Goal: Information Seeking & Learning: Learn about a topic

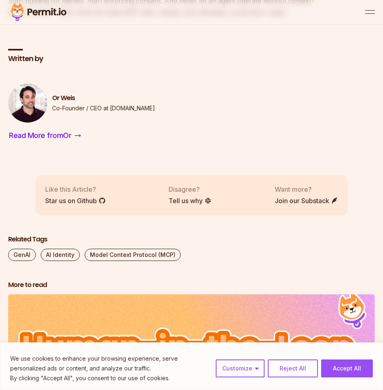
scroll to position [2502, 0]
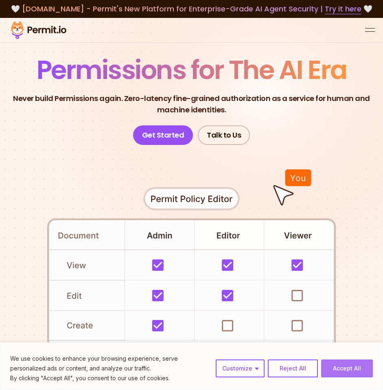
click at [352, 373] on button "Accept All" at bounding box center [347, 369] width 52 height 18
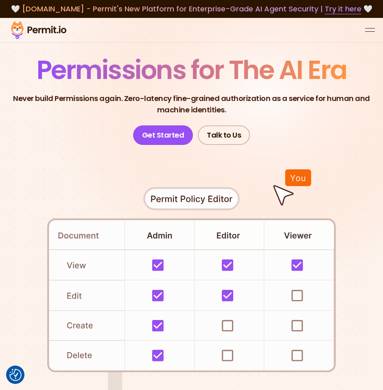
click at [89, 100] on p "Never build Permissions again. Zero-latency fine-grained authorization as a ser…" at bounding box center [192, 104] width 370 height 23
drag, startPoint x: 89, startPoint y: 100, endPoint x: 174, endPoint y: 100, distance: 85.1
click at [173, 100] on p "Never build Permissions again. Zero-latency fine-grained authorization as a ser…" at bounding box center [192, 104] width 370 height 23
click at [174, 100] on p "Never build Permissions again. Zero-latency fine-grained authorization as a ser…" at bounding box center [192, 104] width 370 height 23
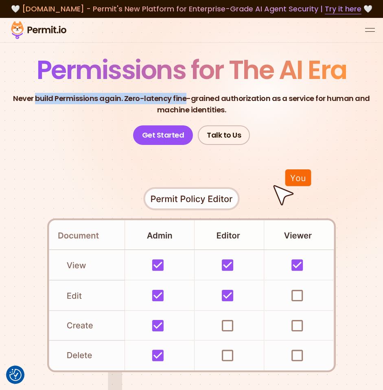
drag, startPoint x: 174, startPoint y: 100, endPoint x: 55, endPoint y: 95, distance: 119.8
click at [54, 95] on p "Never build Permissions again. Zero-latency fine-grained authorization as a ser…" at bounding box center [192, 104] width 370 height 23
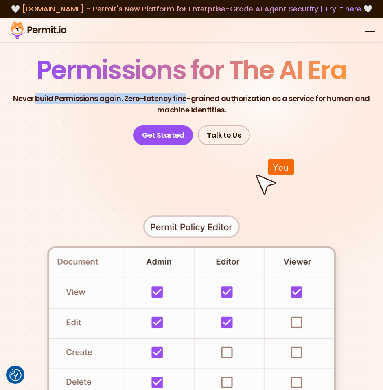
click at [55, 95] on p "Never build Permissions again. Zero-latency fine-grained authorization as a ser…" at bounding box center [192, 104] width 370 height 23
drag, startPoint x: 55, startPoint y: 95, endPoint x: 217, endPoint y: 95, distance: 162.5
click at [217, 95] on p "Never build Permissions again. Zero-latency fine-grained authorization as a ser…" at bounding box center [192, 104] width 370 height 23
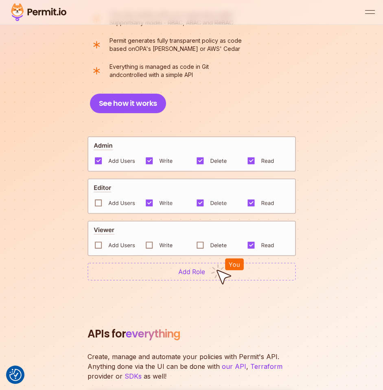
scroll to position [1185, 0]
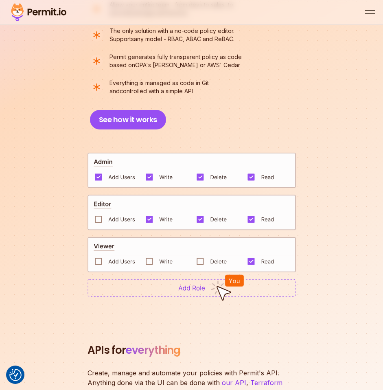
click at [179, 303] on section "End-to-end authorization platform anyone can use A no-code authorization platfo…" at bounding box center [191, 120] width 383 height 400
click at [185, 290] on img at bounding box center [192, 288] width 209 height 18
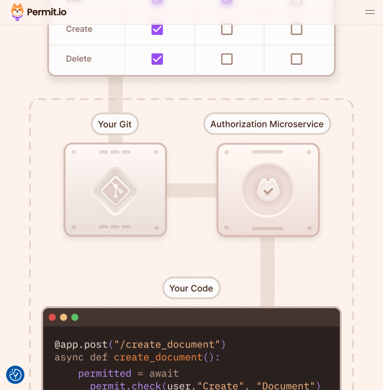
scroll to position [0, 0]
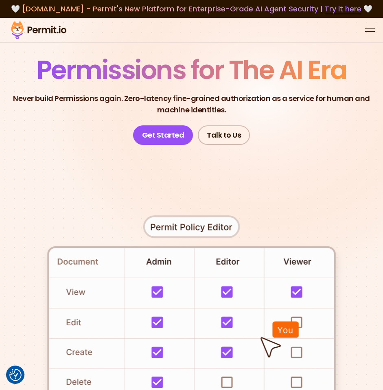
click at [48, 116] on header "Permissions for The AI Era Never build Permissions again. Zero-latency fine-gra…" at bounding box center [191, 101] width 383 height 88
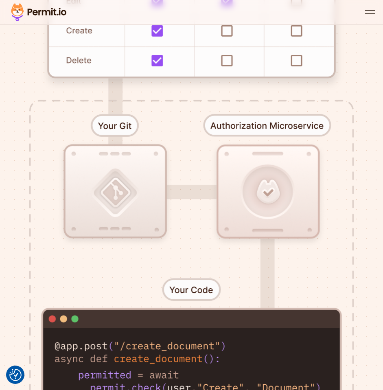
scroll to position [323, 0]
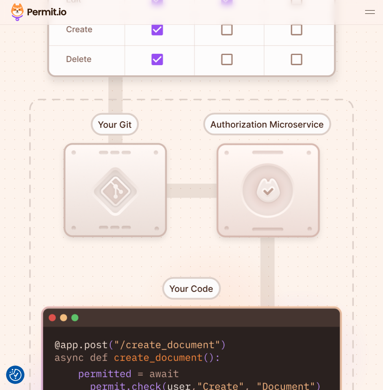
click at [371, 11] on button "open menu" at bounding box center [370, 12] width 10 height 10
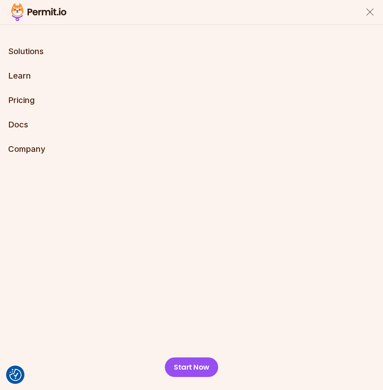
click at [370, 14] on button "close menu" at bounding box center [370, 12] width 10 height 10
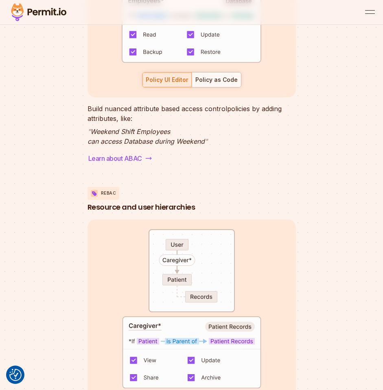
scroll to position [2380, 0]
click at [226, 84] on div "Policy as Code" at bounding box center [217, 80] width 42 height 8
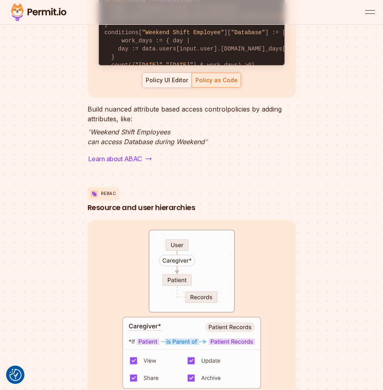
click at [171, 84] on div "Policy UI Editor" at bounding box center [167, 80] width 42 height 8
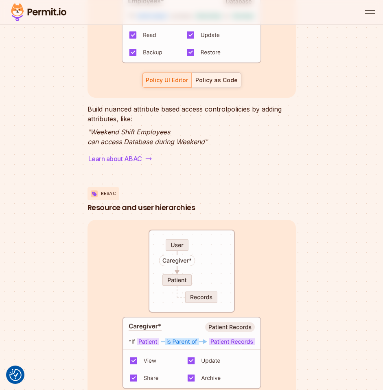
click at [212, 84] on div "Policy as Code" at bounding box center [217, 80] width 42 height 8
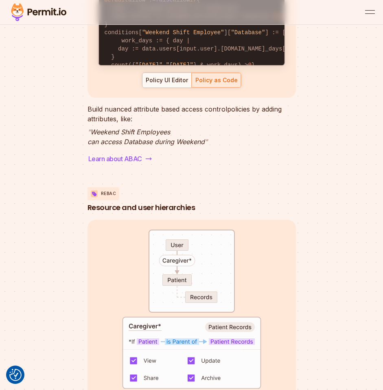
click at [166, 84] on div "Policy UI Editor" at bounding box center [167, 80] width 42 height 8
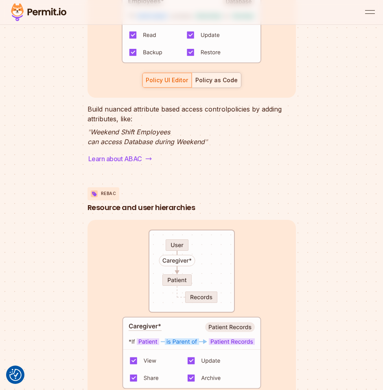
click at [209, 84] on div "Policy as Code" at bounding box center [217, 80] width 42 height 8
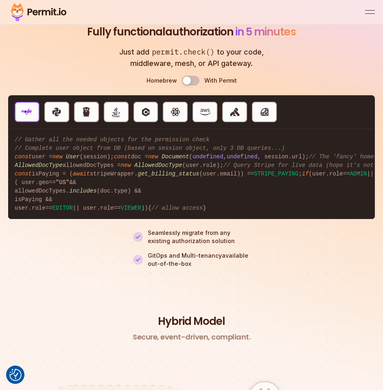
scroll to position [2971, 0]
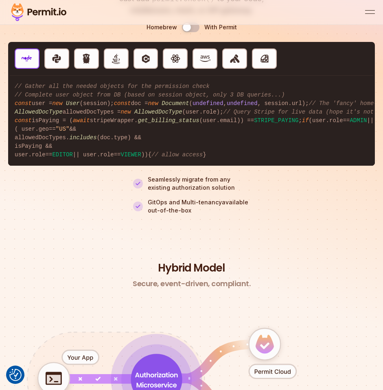
click at [190, 32] on button "Use setting" at bounding box center [191, 27] width 18 height 10
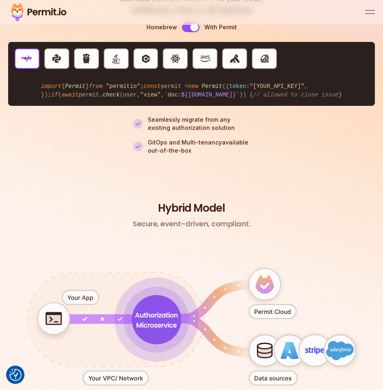
click at [190, 32] on button "Use setting" at bounding box center [191, 27] width 18 height 10
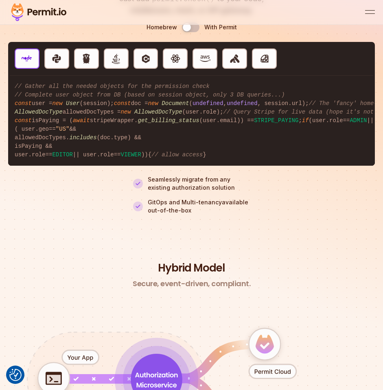
click at [190, 32] on button "Use setting" at bounding box center [191, 27] width 18 height 10
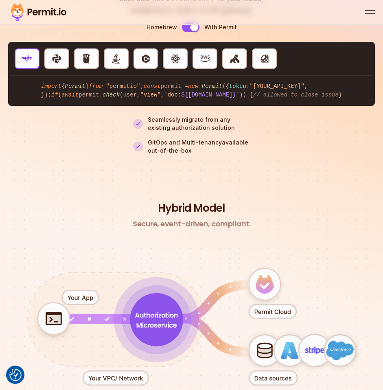
click at [190, 32] on button "Use setting" at bounding box center [191, 27] width 18 height 10
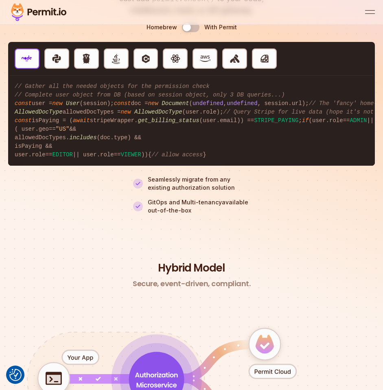
click at [190, 32] on button "Use setting" at bounding box center [191, 27] width 18 height 10
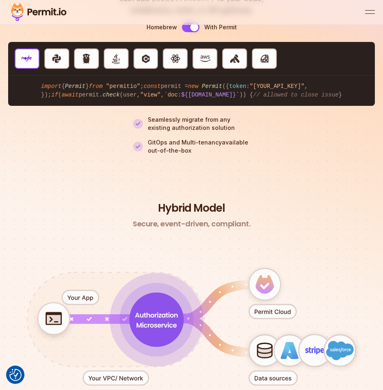
click at [190, 32] on button "Use setting" at bounding box center [191, 27] width 18 height 10
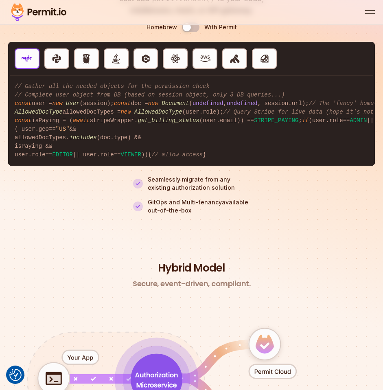
click at [195, 32] on button "Use setting" at bounding box center [191, 27] width 18 height 10
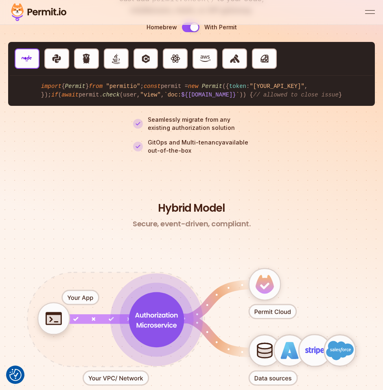
click at [195, 32] on button "Use setting" at bounding box center [191, 27] width 18 height 10
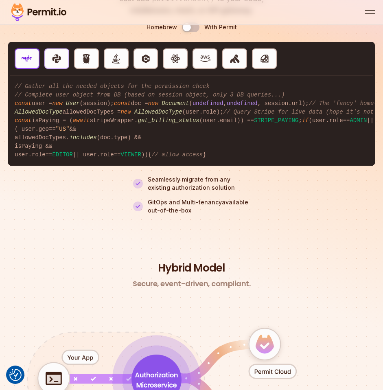
click at [59, 64] on img "button" at bounding box center [56, 58] width 11 height 11
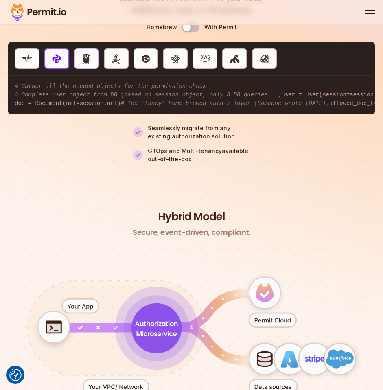
click at [92, 69] on button "Golang" at bounding box center [86, 58] width 25 height 20
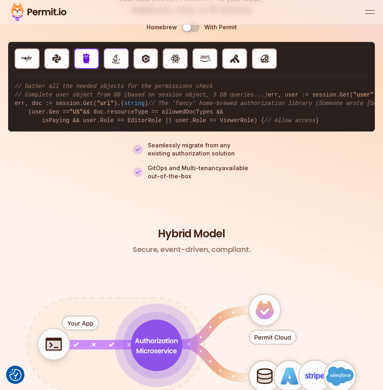
click at [108, 69] on button "Java" at bounding box center [116, 58] width 25 height 20
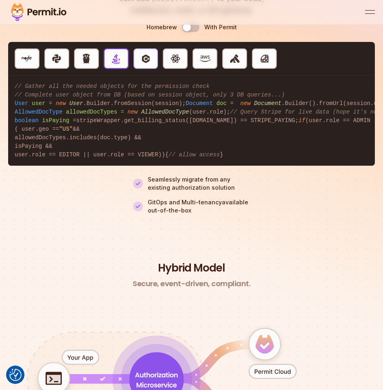
click at [156, 69] on button "C#" at bounding box center [146, 58] width 25 height 20
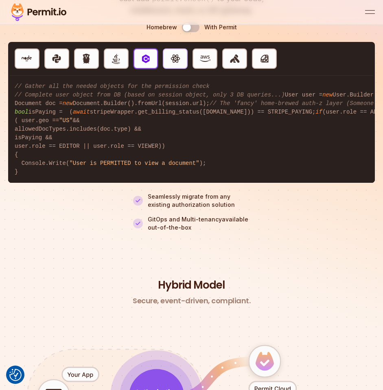
click at [184, 69] on button "React" at bounding box center [175, 58] width 25 height 20
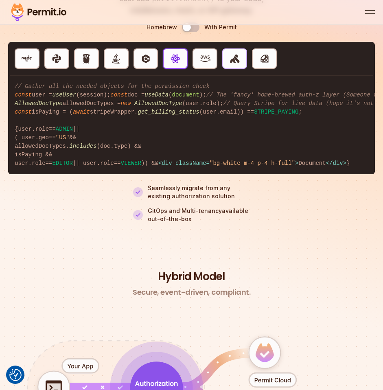
click at [243, 66] on button "Kong" at bounding box center [234, 58] width 25 height 20
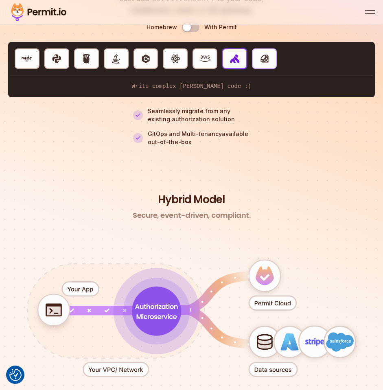
click at [268, 60] on button "Ruby" at bounding box center [264, 58] width 25 height 20
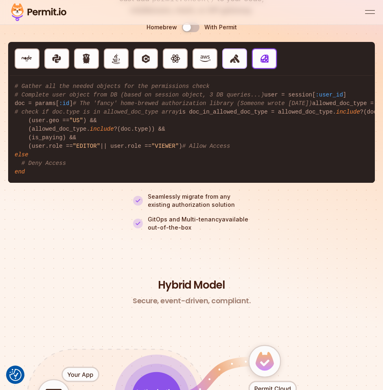
click at [237, 64] on img "button" at bounding box center [235, 58] width 11 height 11
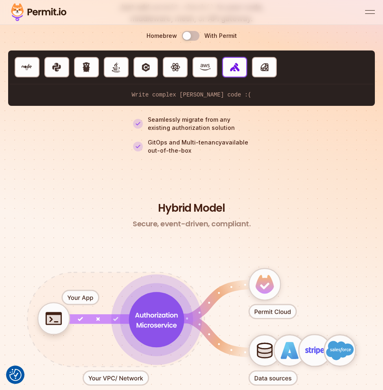
scroll to position [2959, 0]
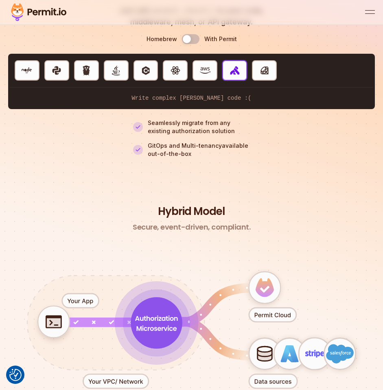
click at [237, 76] on img "button" at bounding box center [235, 70] width 11 height 11
click at [254, 81] on button "Ruby" at bounding box center [264, 70] width 25 height 20
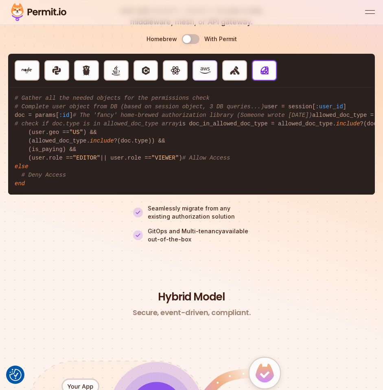
click at [202, 76] on img "button" at bounding box center [205, 70] width 11 height 11
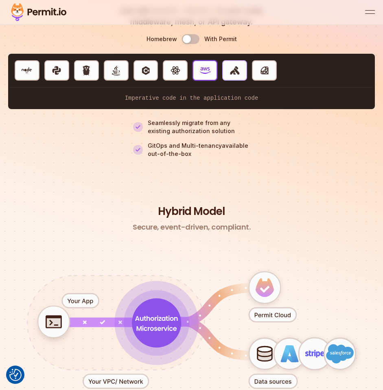
click at [238, 81] on button "Kong" at bounding box center [234, 70] width 25 height 20
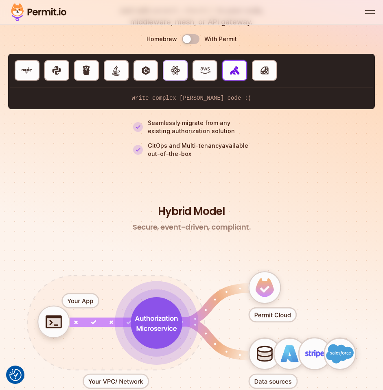
click at [174, 81] on button "React" at bounding box center [175, 70] width 25 height 20
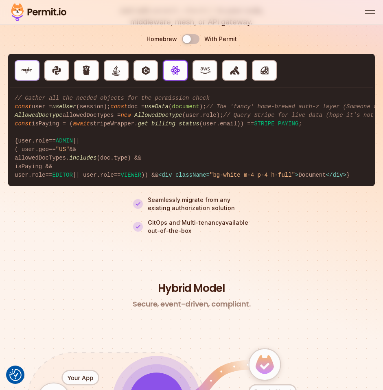
click at [38, 81] on button "NodeJS" at bounding box center [27, 70] width 25 height 20
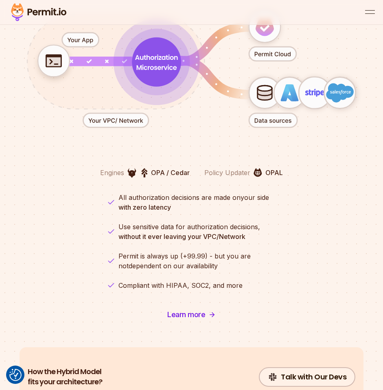
scroll to position [3283, 0]
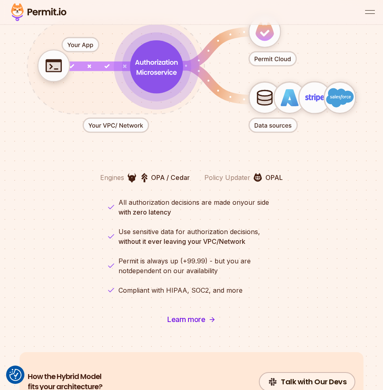
drag, startPoint x: 145, startPoint y: 126, endPoint x: 194, endPoint y: 174, distance: 68.5
click at [194, 174] on div "Secure, event-driven, compliant. Engines OPA / Cedar Policy Updater OPAL All au…" at bounding box center [191, 148] width 383 height 363
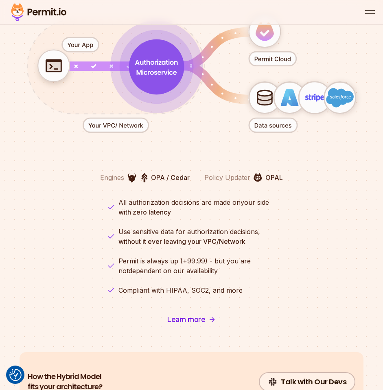
drag, startPoint x: 283, startPoint y: 152, endPoint x: 222, endPoint y: 82, distance: 92.7
click at [222, 82] on div "Secure, event-driven, compliant. Engines OPA / Cedar Policy Updater OPAL All au…" at bounding box center [191, 148] width 383 height 363
drag, startPoint x: 266, startPoint y: 113, endPoint x: 261, endPoint y: 199, distance: 86.0
click at [261, 199] on div "Secure, event-driven, compliant. Engines OPA / Cedar Policy Updater OPAL All au…" at bounding box center [191, 148] width 383 height 363
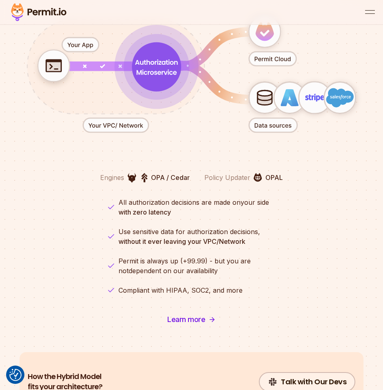
click at [262, 192] on div "Secure, event-driven, compliant. Engines OPA / Cedar Policy Updater OPAL All au…" at bounding box center [191, 148] width 383 height 363
drag, startPoint x: 262, startPoint y: 192, endPoint x: 267, endPoint y: 192, distance: 5.3
click at [267, 192] on div "Secure, event-driven, compliant. Engines OPA / Cedar Policy Updater OPAL All au…" at bounding box center [191, 148] width 383 height 363
drag, startPoint x: 58, startPoint y: 114, endPoint x: 139, endPoint y: 196, distance: 114.9
click at [139, 196] on div "Secure, event-driven, compliant. Engines OPA / Cedar Policy Updater OPAL All au…" at bounding box center [191, 148] width 383 height 363
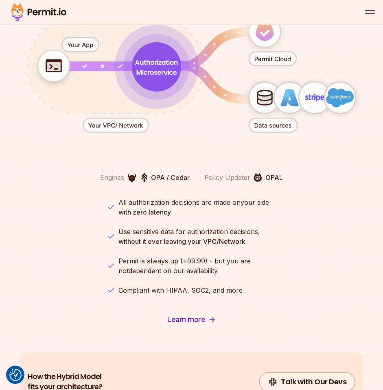
click at [139, 196] on div "Secure, event-driven, compliant. Engines OPA / Cedar Policy Updater OPAL All au…" at bounding box center [191, 148] width 383 height 363
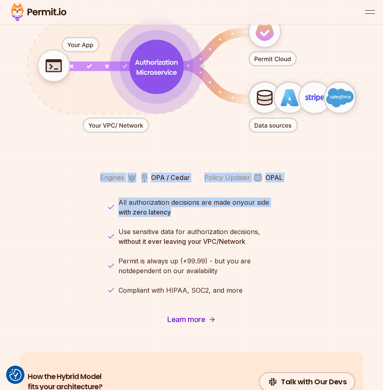
drag, startPoint x: 95, startPoint y: 249, endPoint x: 259, endPoint y: 294, distance: 169.8
click at [259, 293] on div "Secure, event-driven, compliant. Engines OPA / Cedar Policy Updater OPAL All au…" at bounding box center [191, 148] width 383 height 363
click at [259, 294] on ul "All authorization decisions are made on your side with zero latency Use sensiti…" at bounding box center [192, 247] width 182 height 98
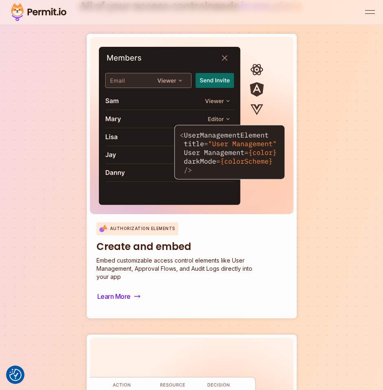
scroll to position [4027, 0]
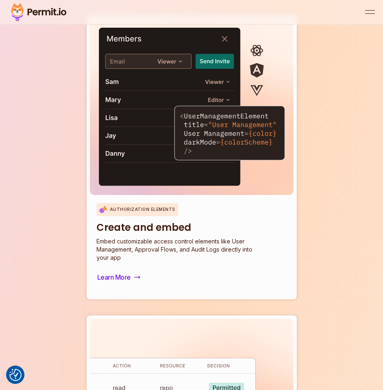
click at [121, 234] on h3 "Create and embed" at bounding box center [180, 227] width 167 height 13
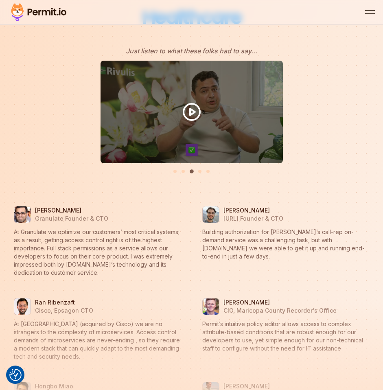
scroll to position [5335, 0]
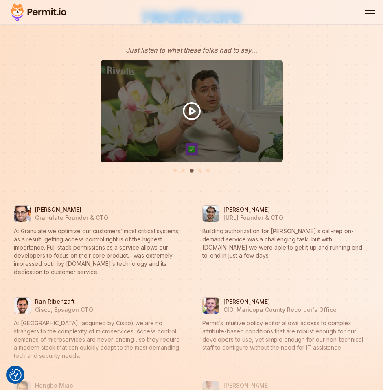
click at [37, 161] on div "Testimonials" at bounding box center [191, 118] width 367 height 117
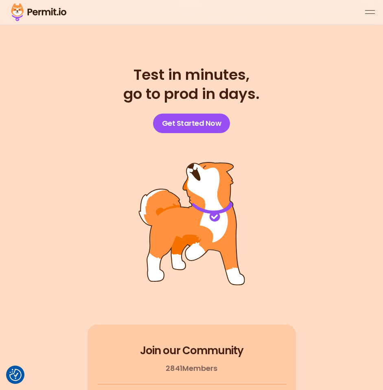
scroll to position [5757, 0]
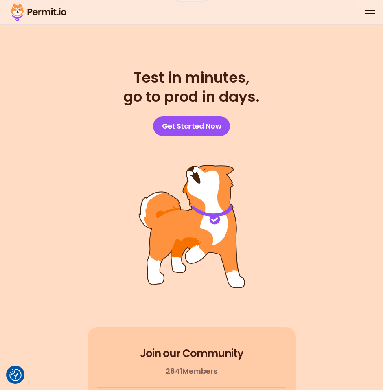
click at [167, 68] on span "Test in minutes," at bounding box center [191, 77] width 136 height 19
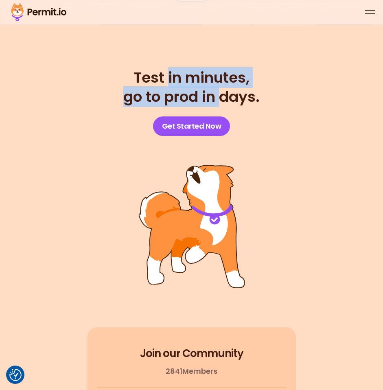
drag, startPoint x: 167, startPoint y: 66, endPoint x: 215, endPoint y: 91, distance: 53.7
click at [215, 91] on h2 "Test in minutes, go to prod in days." at bounding box center [191, 87] width 136 height 38
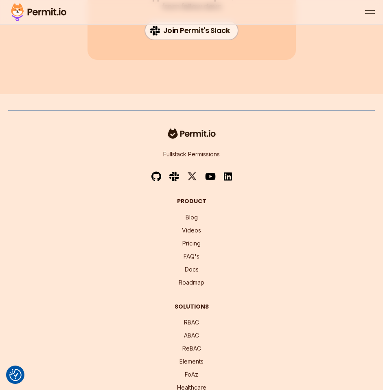
scroll to position [6134, 0]
